Goal: Information Seeking & Learning: Check status

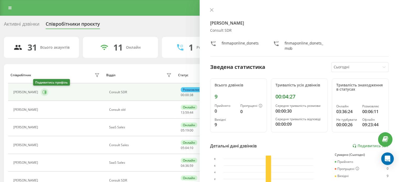
click at [43, 92] on icon at bounding box center [45, 92] width 4 height 4
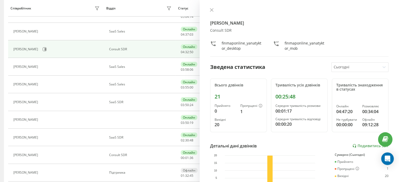
scroll to position [157, 0]
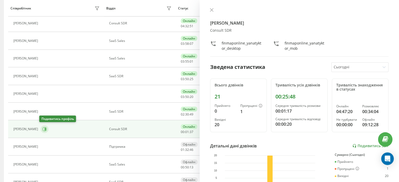
click at [43, 127] on icon at bounding box center [45, 129] width 4 height 4
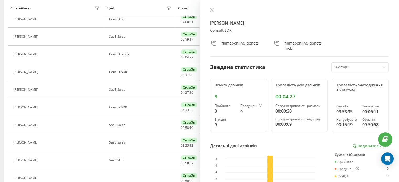
scroll to position [72, 0]
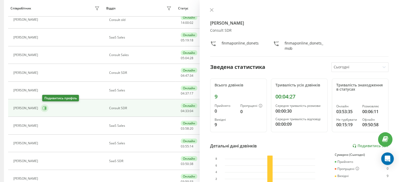
click at [45, 109] on icon at bounding box center [45, 108] width 4 height 4
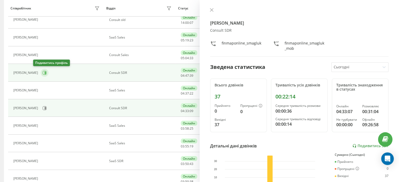
click at [45, 72] on icon at bounding box center [45, 73] width 1 height 3
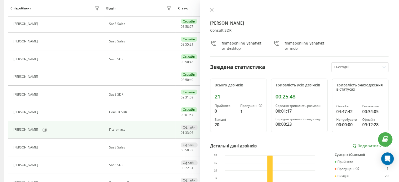
scroll to position [177, 0]
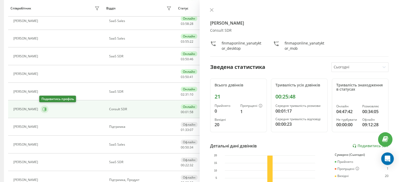
click at [43, 108] on icon at bounding box center [45, 109] width 4 height 4
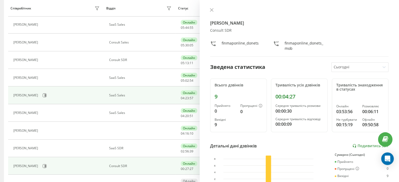
scroll to position [105, 0]
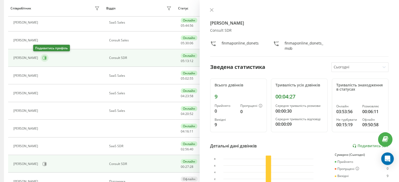
click at [45, 58] on icon at bounding box center [45, 58] width 1 height 3
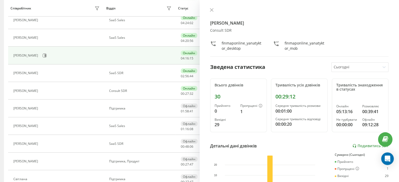
scroll to position [184, 0]
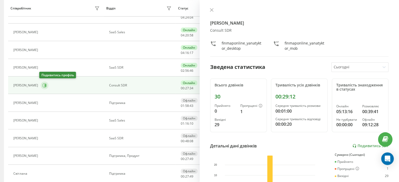
click at [45, 85] on icon at bounding box center [45, 85] width 1 height 3
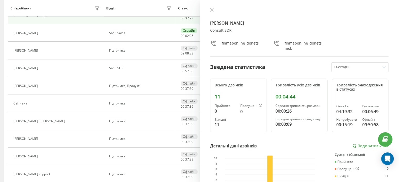
scroll to position [77, 0]
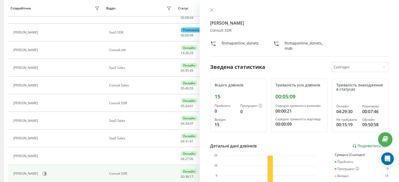
click at [378, 36] on div "Богдан Донець Consult SDR finmaponline_donets finmaponline_donets_mob" at bounding box center [299, 32] width 179 height 49
click at [355, 144] on link "Подивитись звіт" at bounding box center [370, 146] width 36 height 4
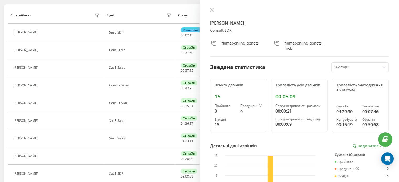
scroll to position [42, 0]
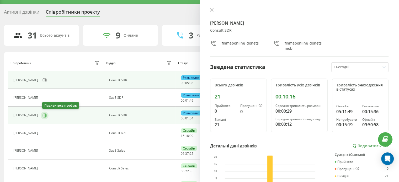
click at [45, 115] on icon at bounding box center [45, 116] width 4 height 4
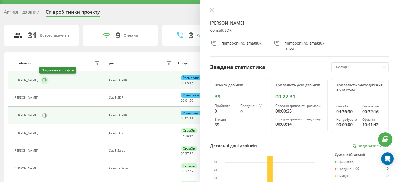
click at [43, 80] on icon at bounding box center [45, 80] width 4 height 4
